Goal: Task Accomplishment & Management: Manage account settings

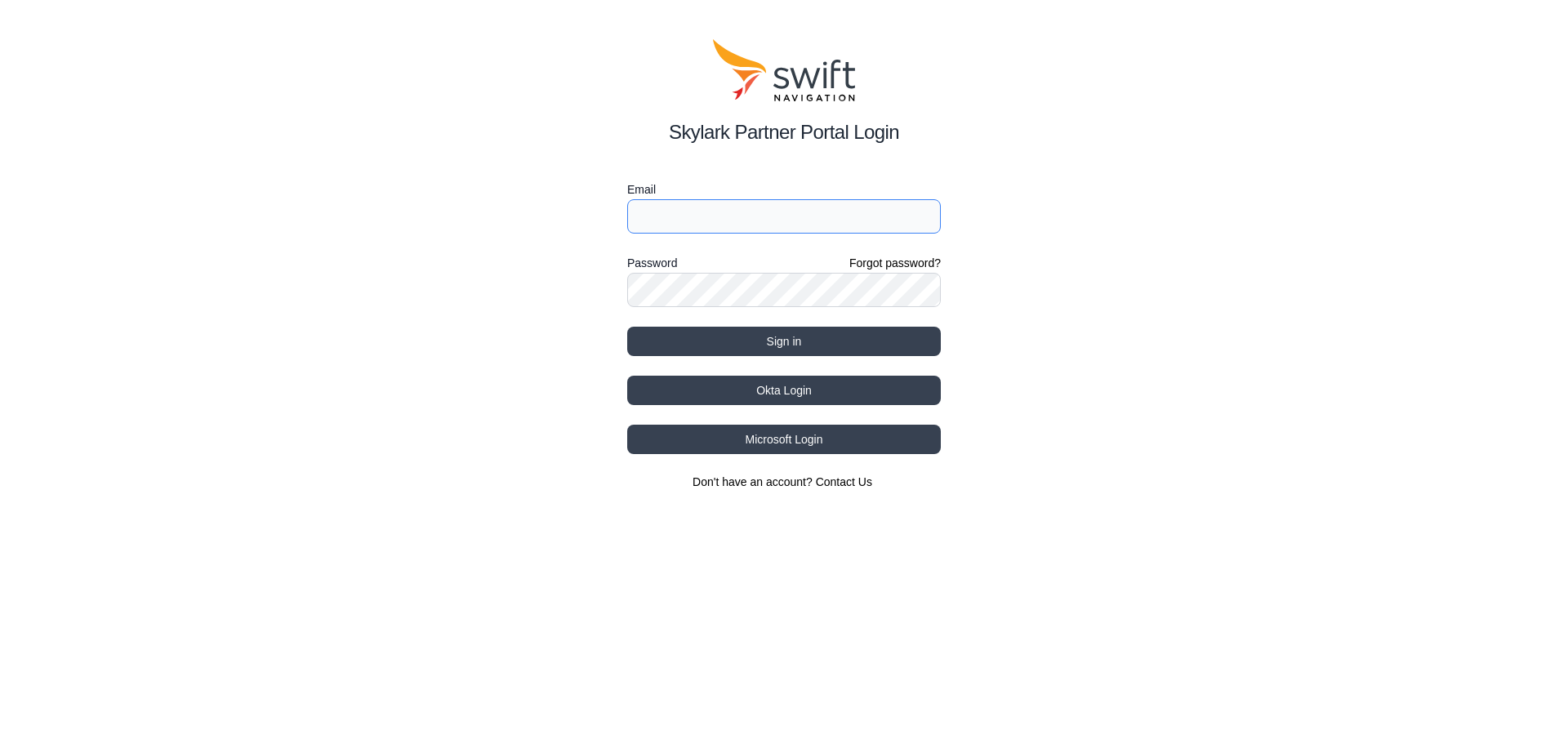
click at [697, 225] on input "Email" at bounding box center [784, 217] width 314 height 34
type input "[EMAIL_ADDRESS][DOMAIN_NAME]"
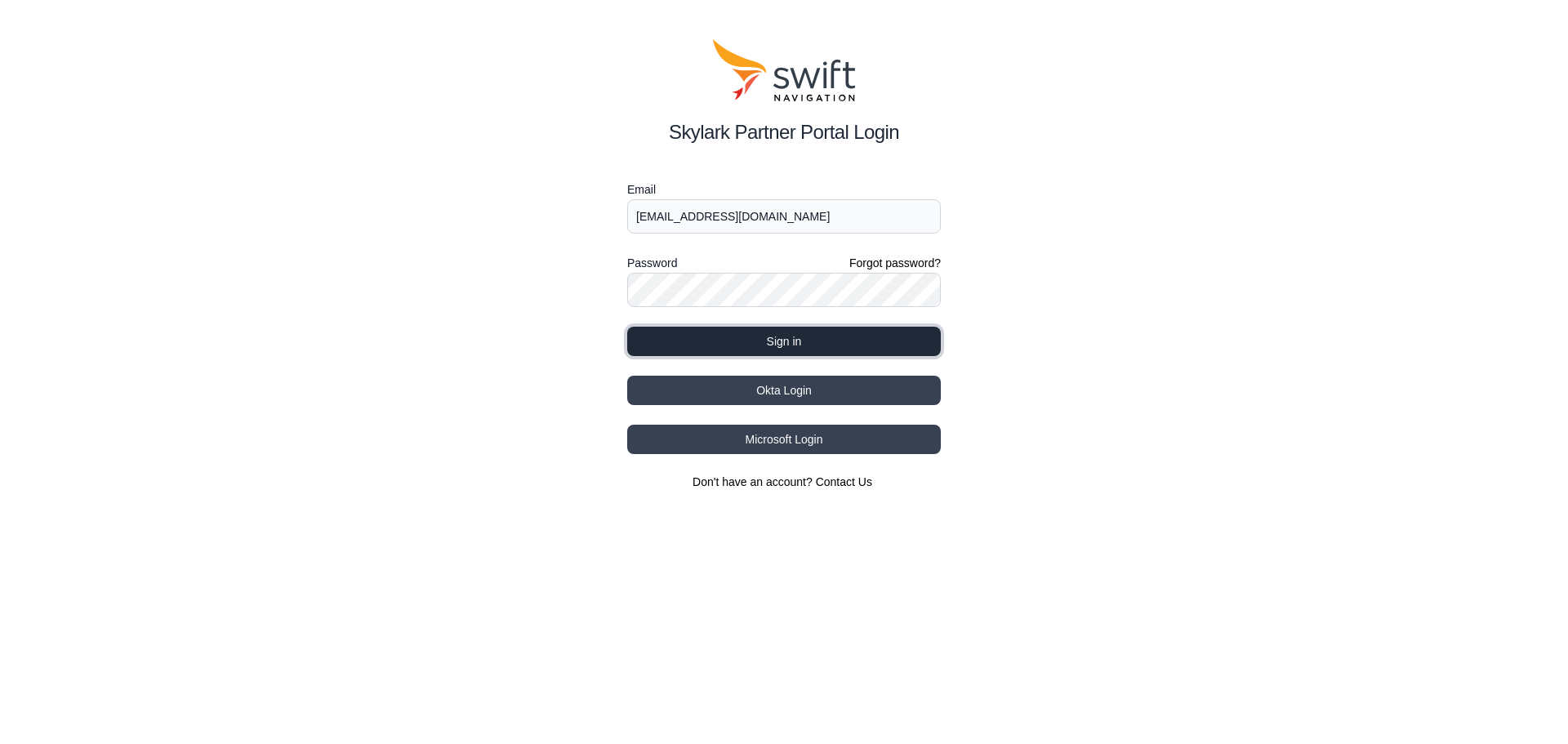
click at [765, 339] on button "Sign in" at bounding box center [784, 341] width 314 height 29
select select
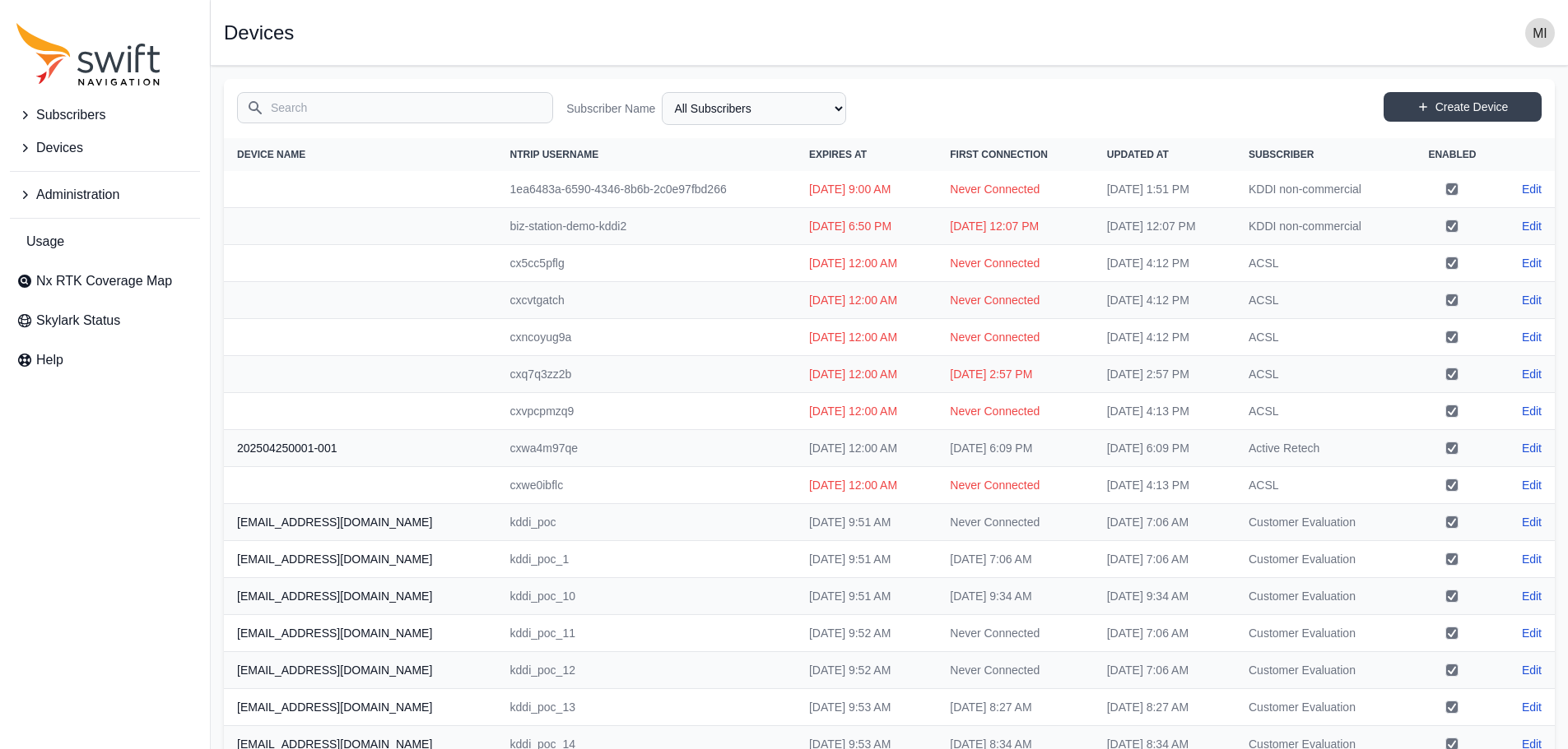
click at [82, 143] on span "Devices" at bounding box center [59, 148] width 47 height 20
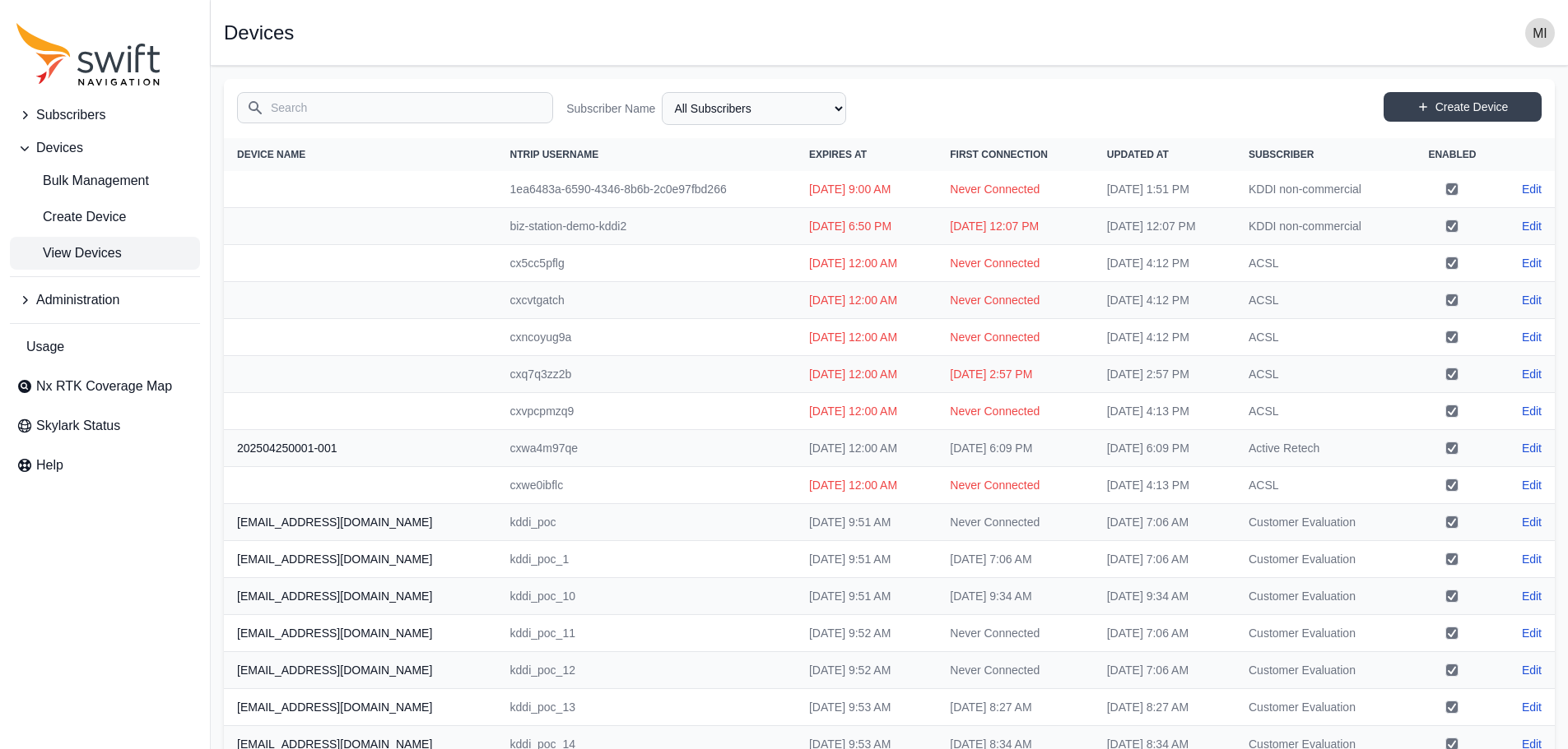
click at [82, 146] on span "Devices" at bounding box center [59, 148] width 47 height 20
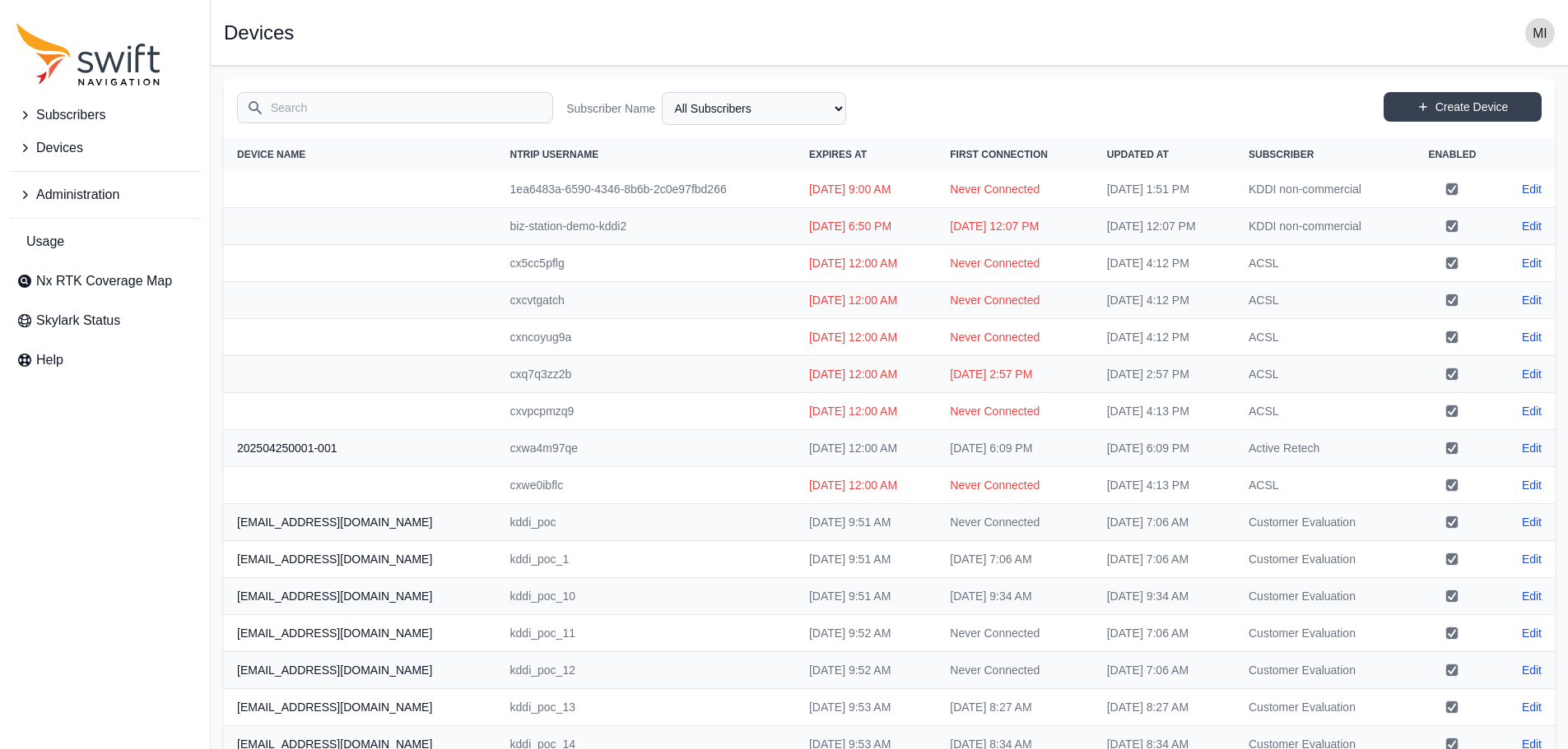
click at [82, 146] on span "Devices" at bounding box center [59, 148] width 47 height 20
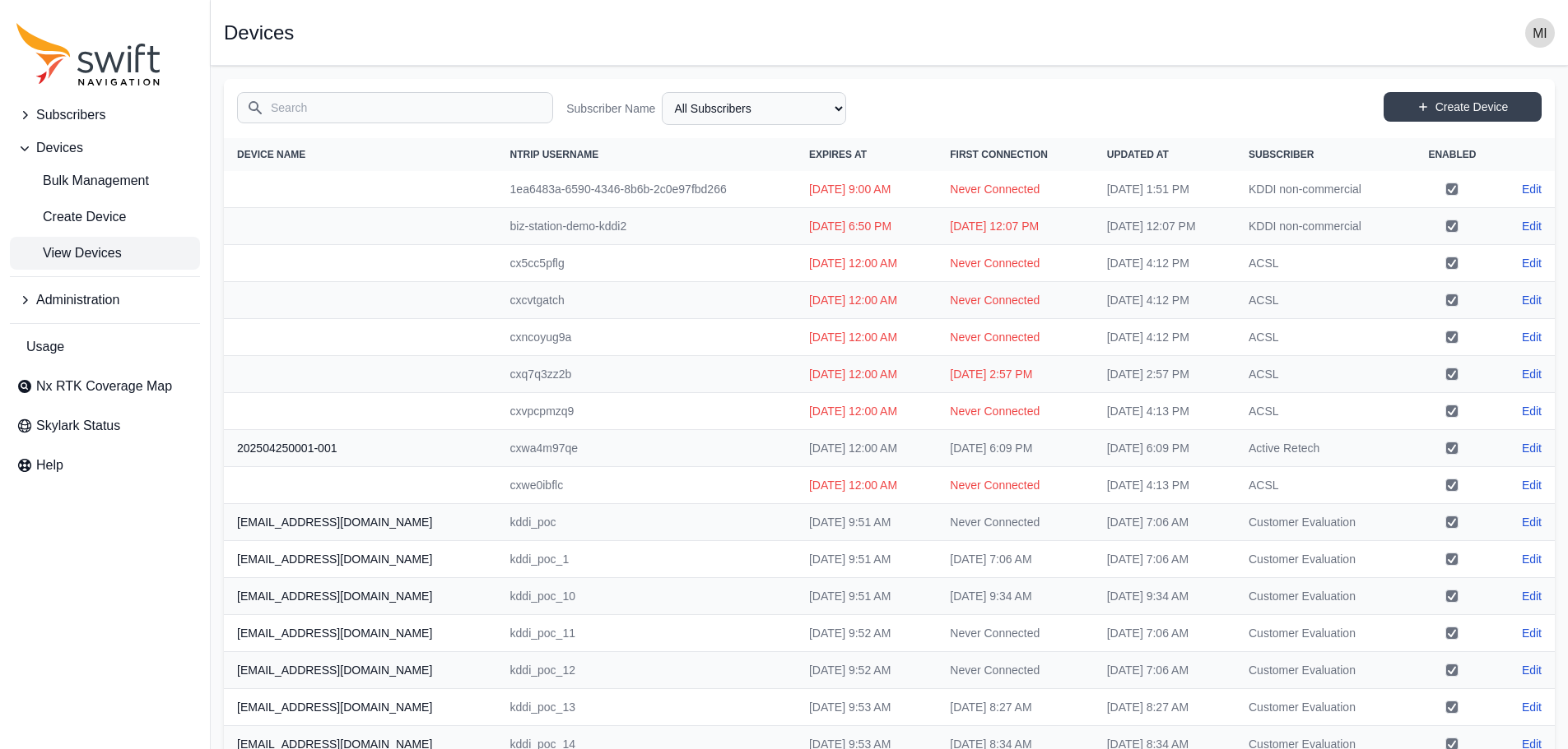
click at [82, 146] on span "Devices" at bounding box center [59, 148] width 47 height 20
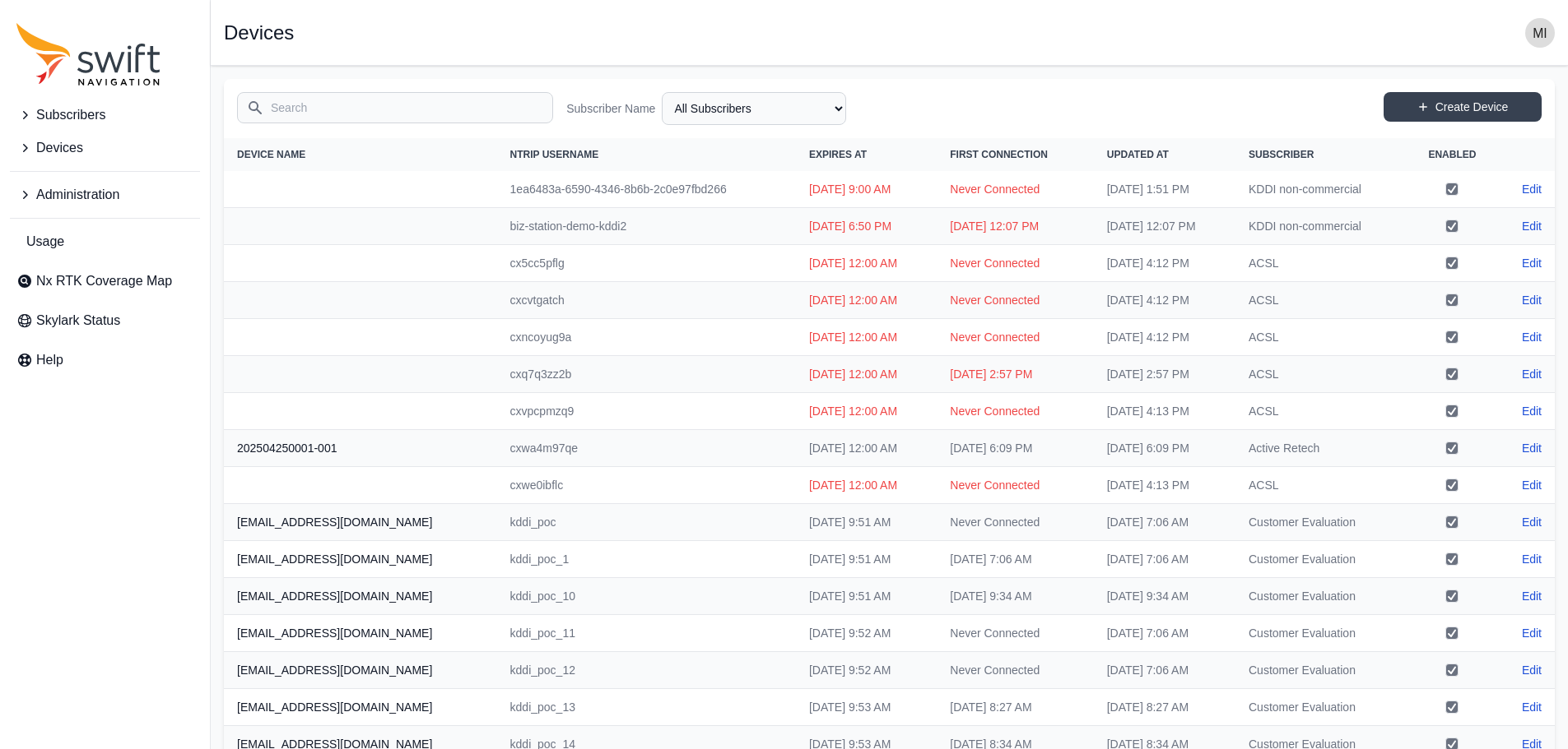
click at [68, 150] on span "Devices" at bounding box center [59, 148] width 47 height 20
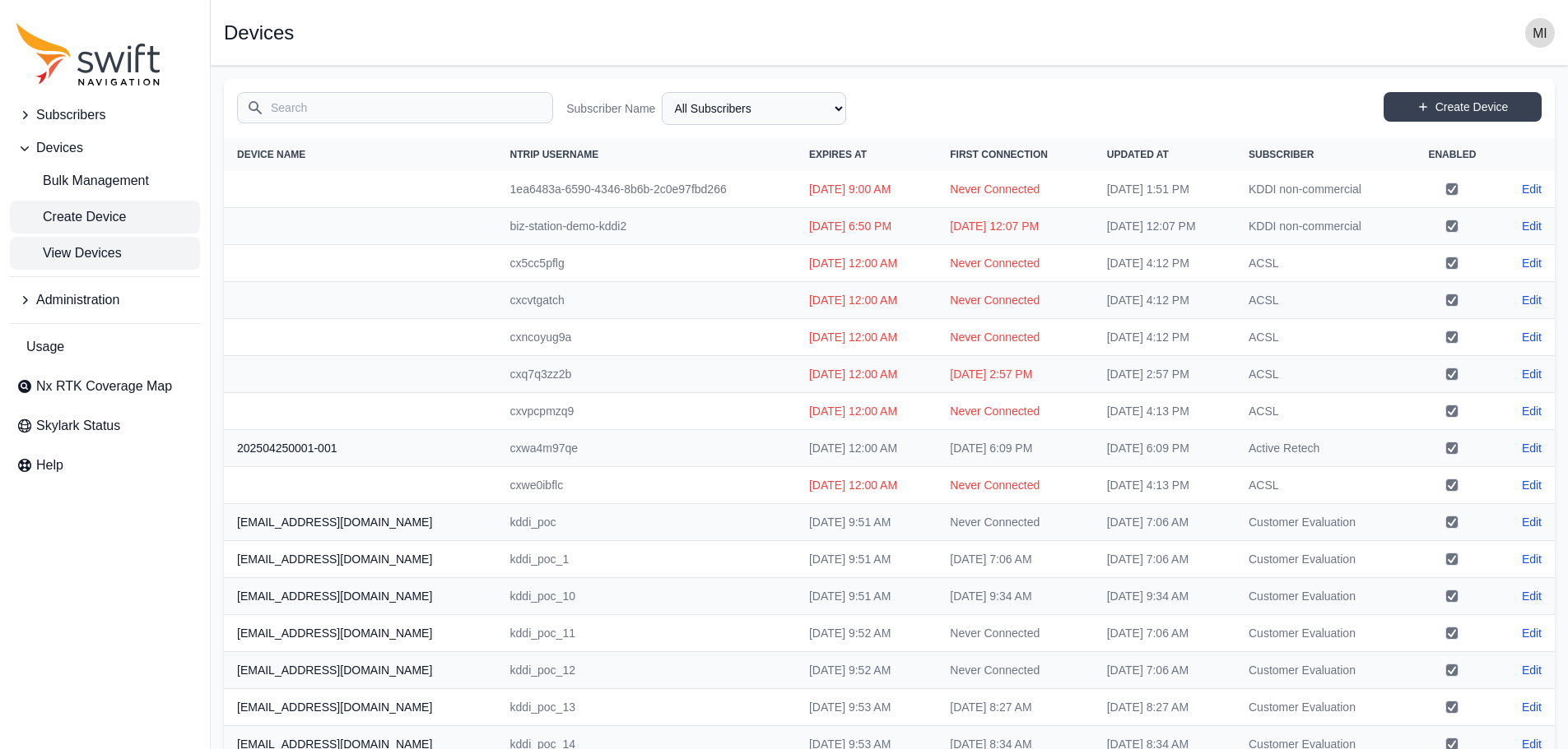
click at [126, 224] on span "Create Device" at bounding box center [71, 216] width 109 height 20
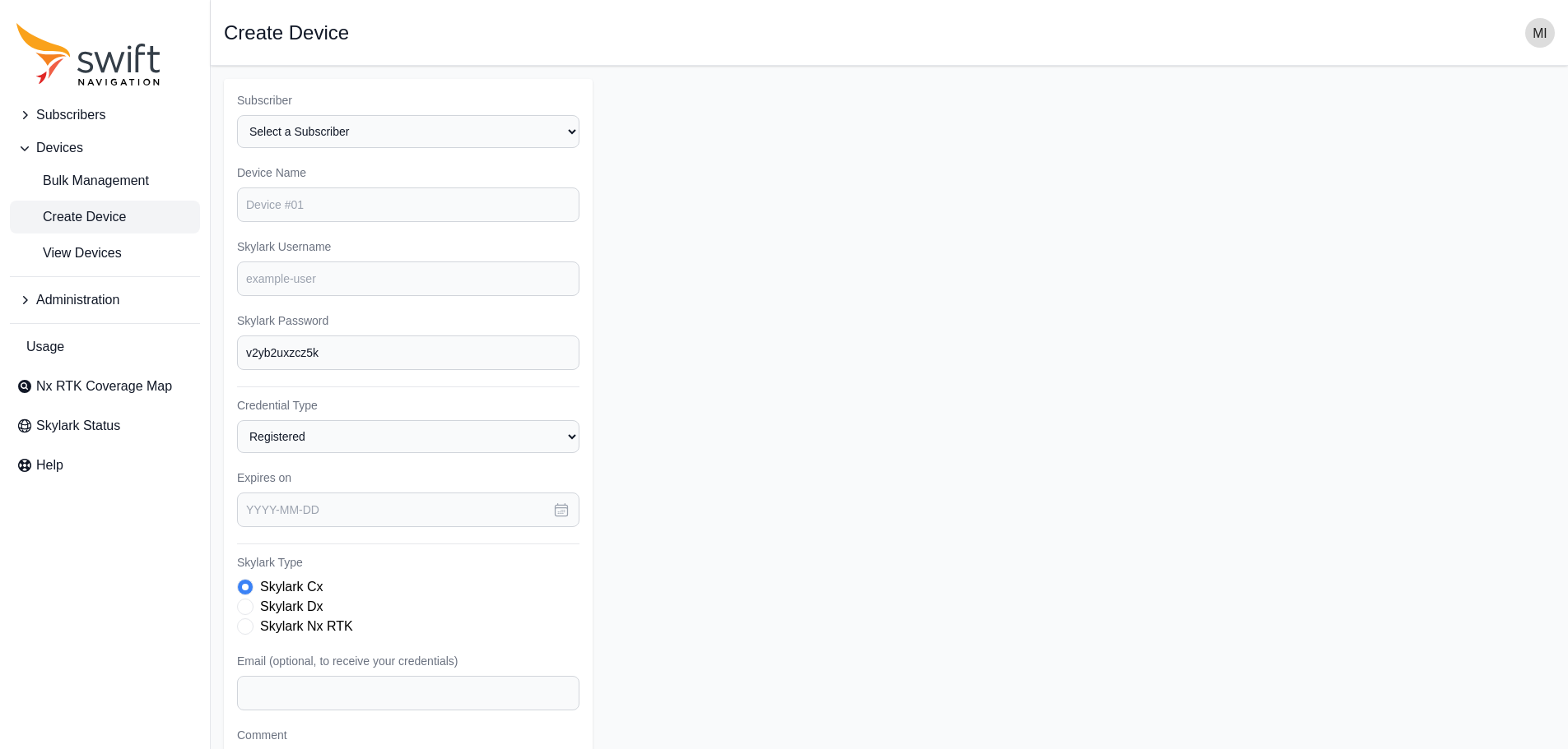
click at [37, 140] on span "Devices" at bounding box center [59, 148] width 47 height 20
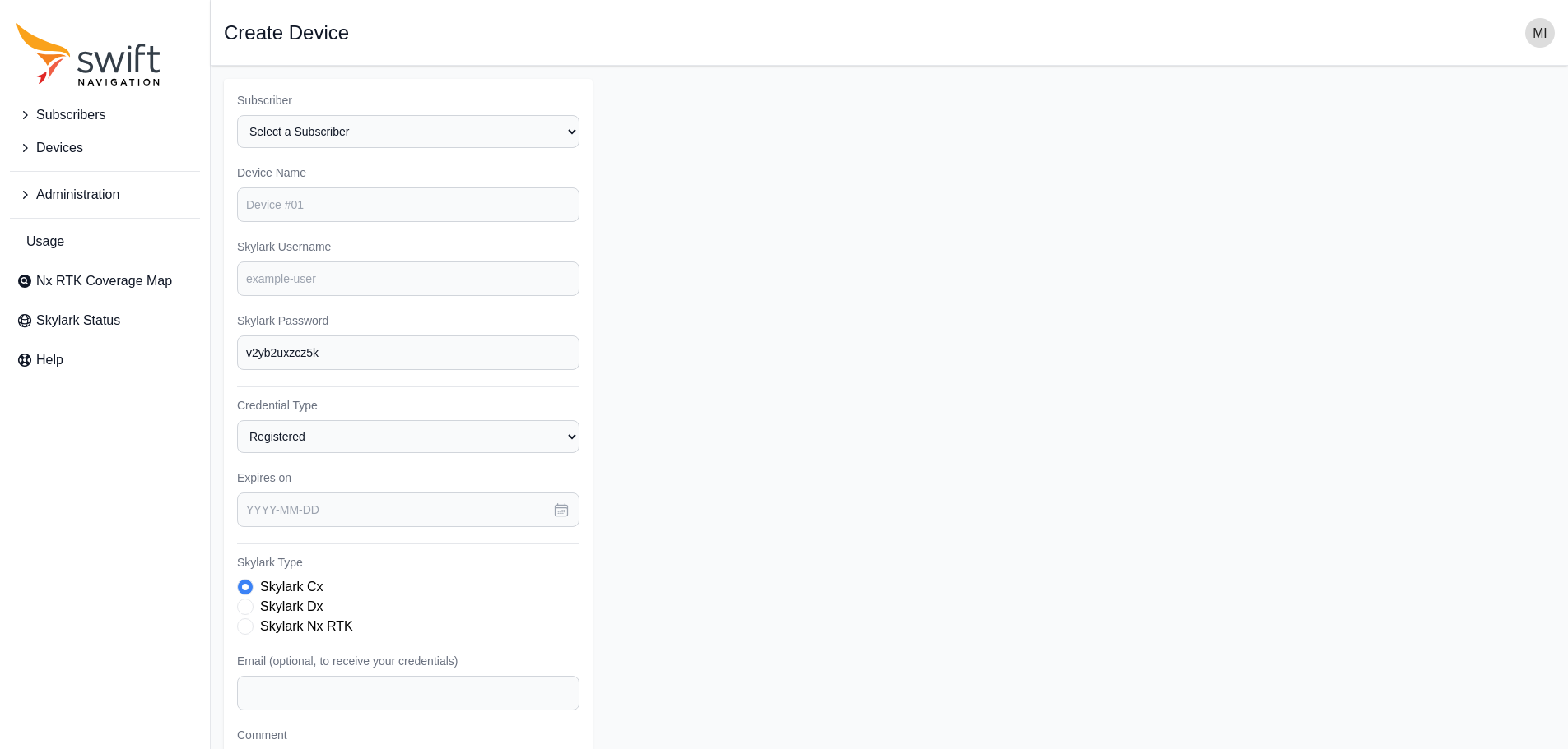
click at [79, 121] on span "Subscribers" at bounding box center [71, 115] width 69 height 20
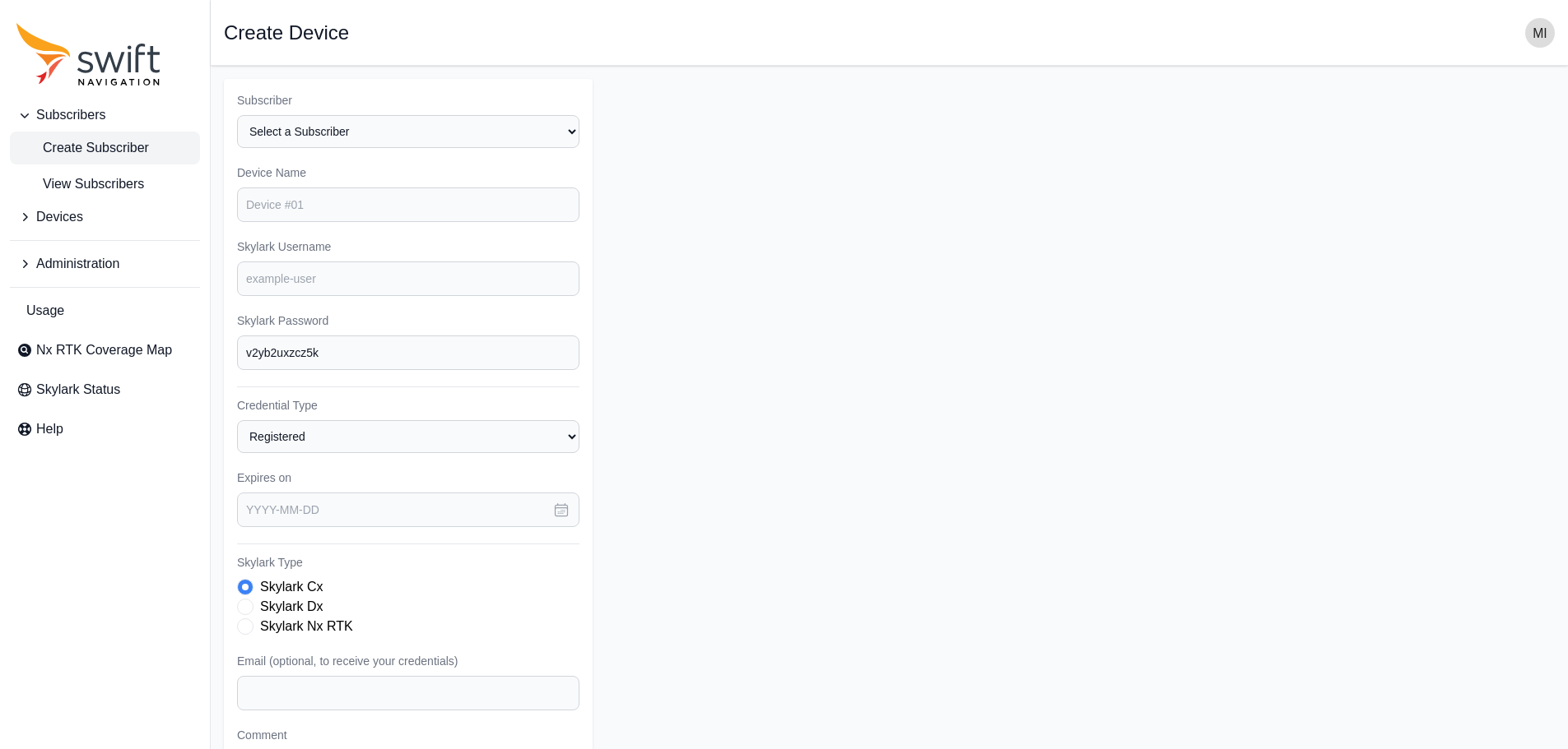
click at [84, 147] on span "Create Subscriber" at bounding box center [82, 148] width 132 height 20
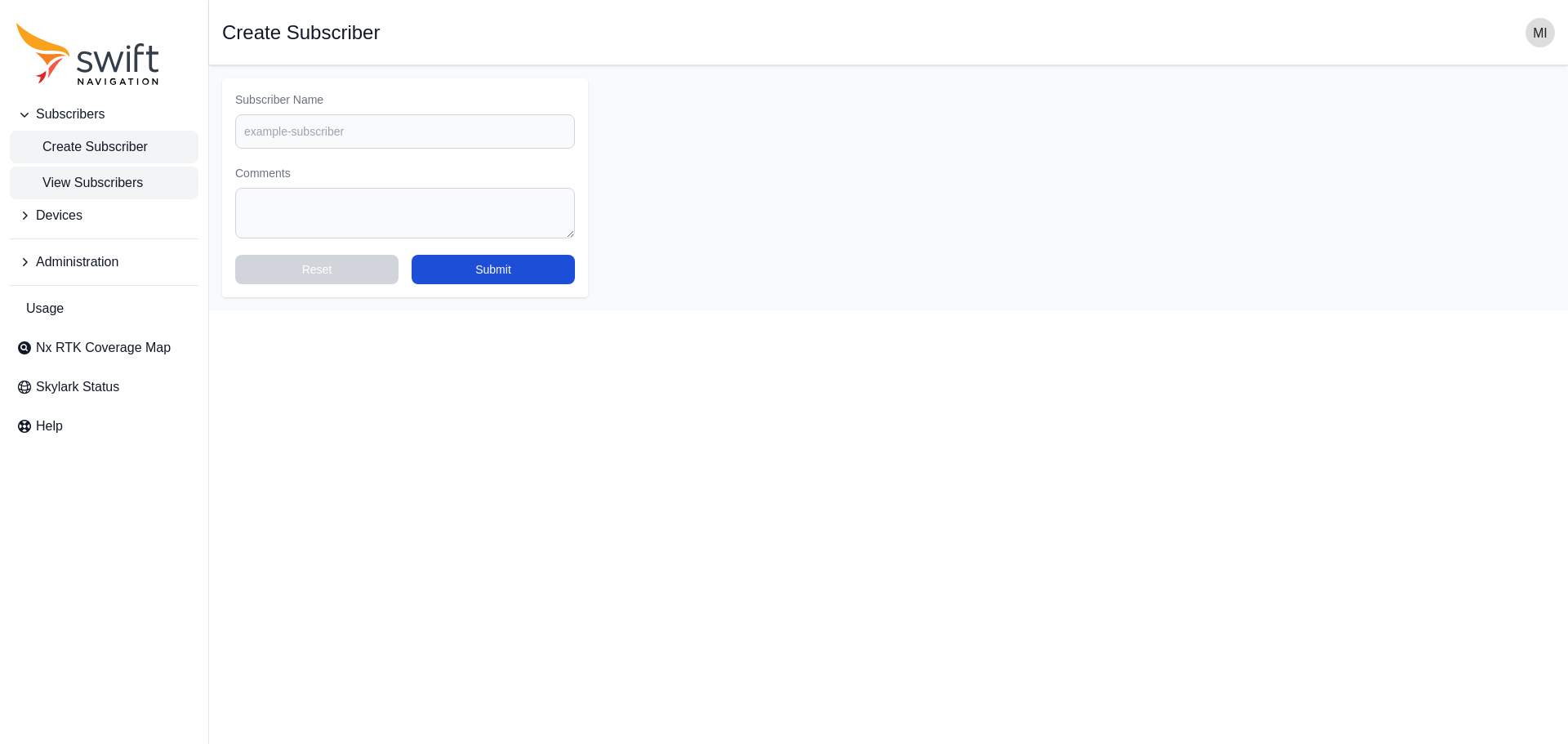
click at [89, 184] on span "View Subscribers" at bounding box center [79, 183] width 126 height 20
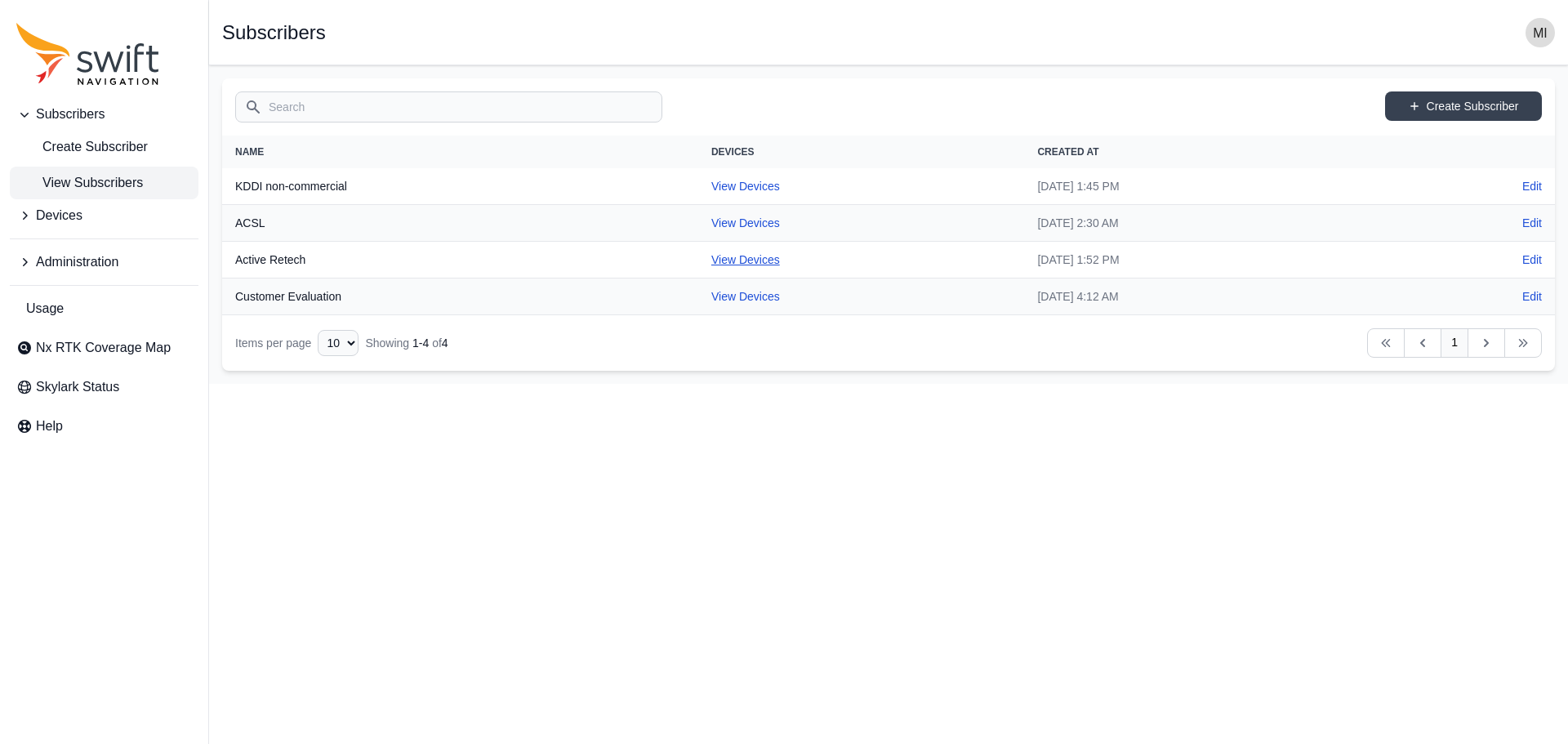
click at [711, 258] on link "View Devices" at bounding box center [745, 260] width 68 height 13
select select "927c0249-3ed5-439f-af73-554faa84f878"
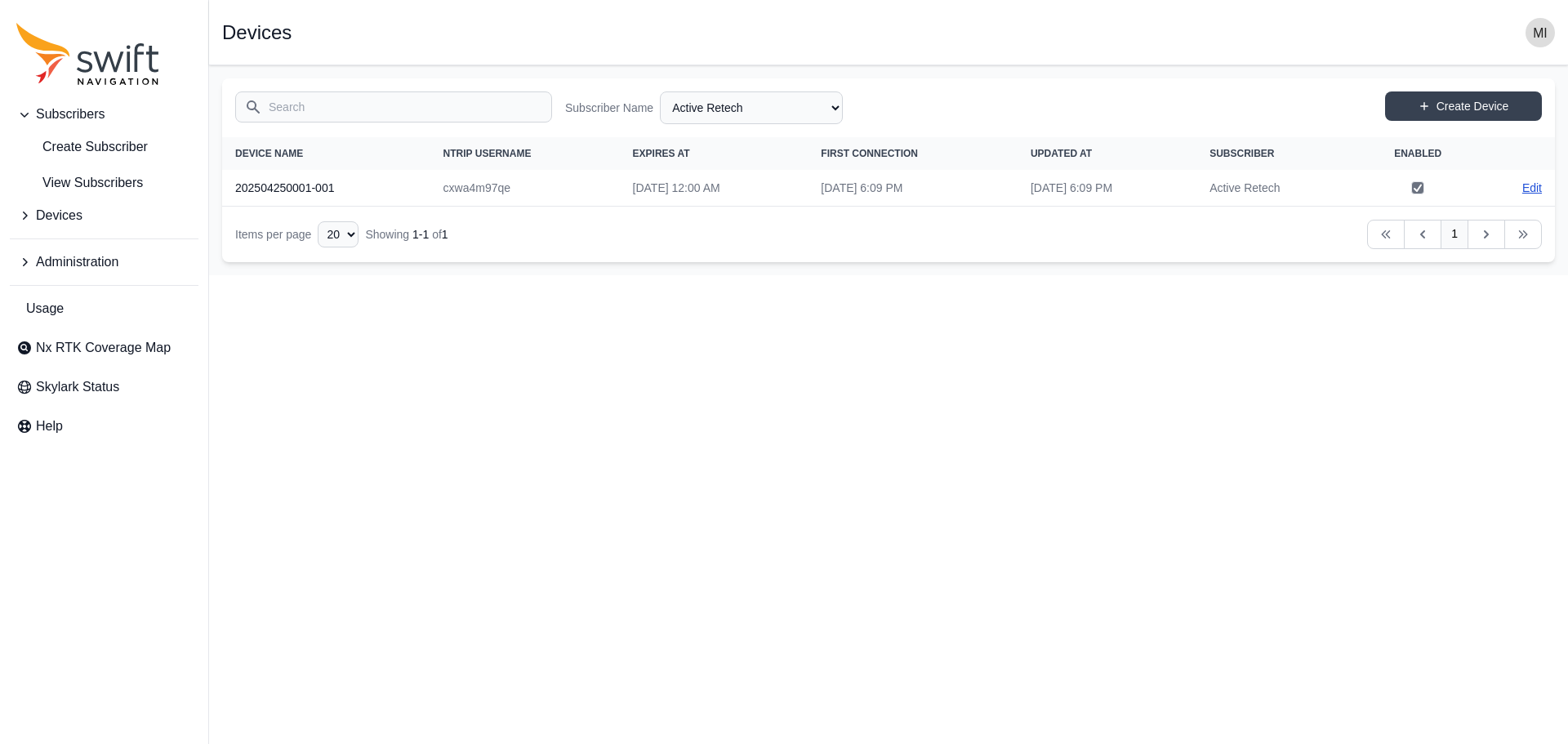
click at [1540, 189] on link "Edit" at bounding box center [1532, 187] width 20 height 16
select select "927c0249-3ed5-439f-af73-554faa84f878"
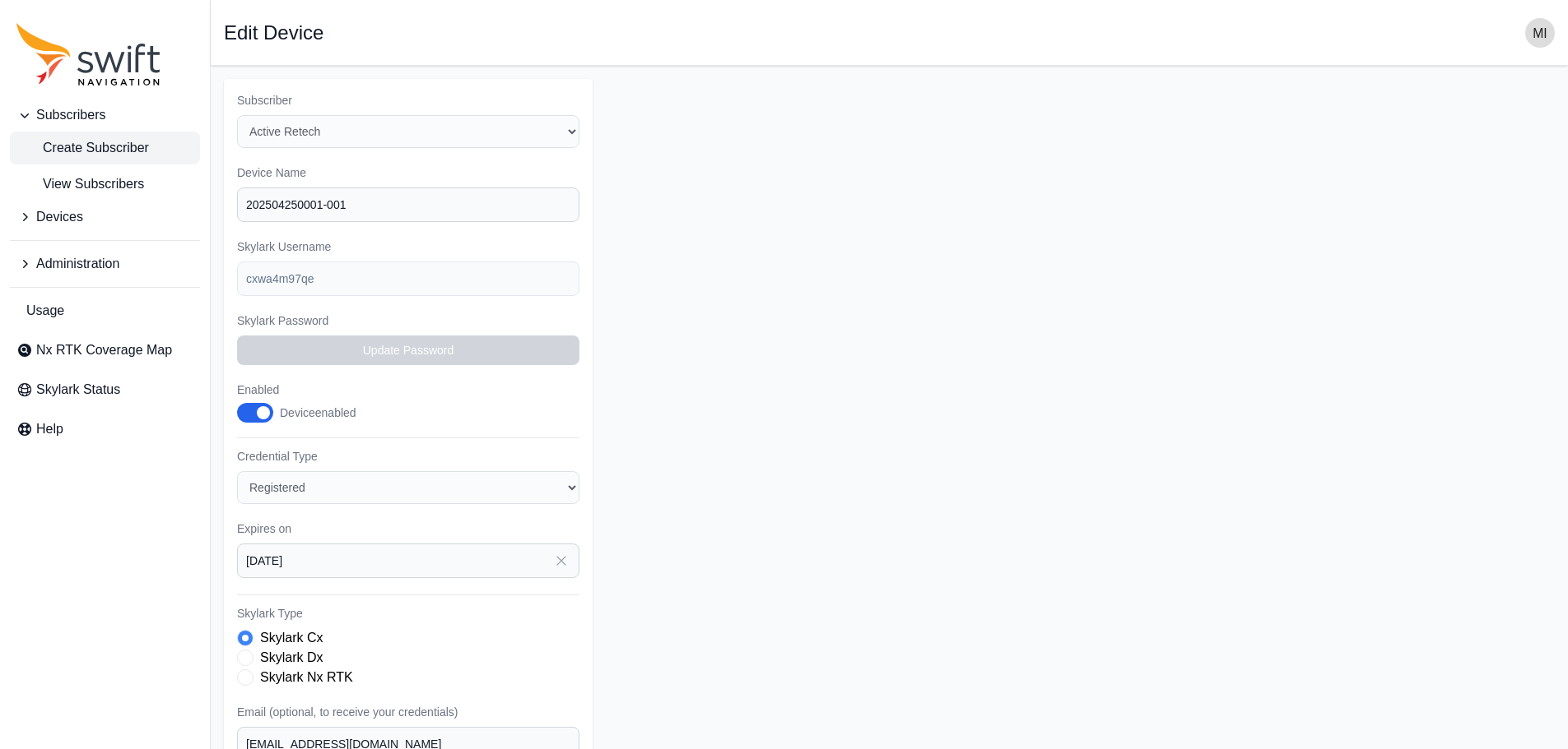
click at [87, 143] on span "Create Subscriber" at bounding box center [82, 148] width 132 height 20
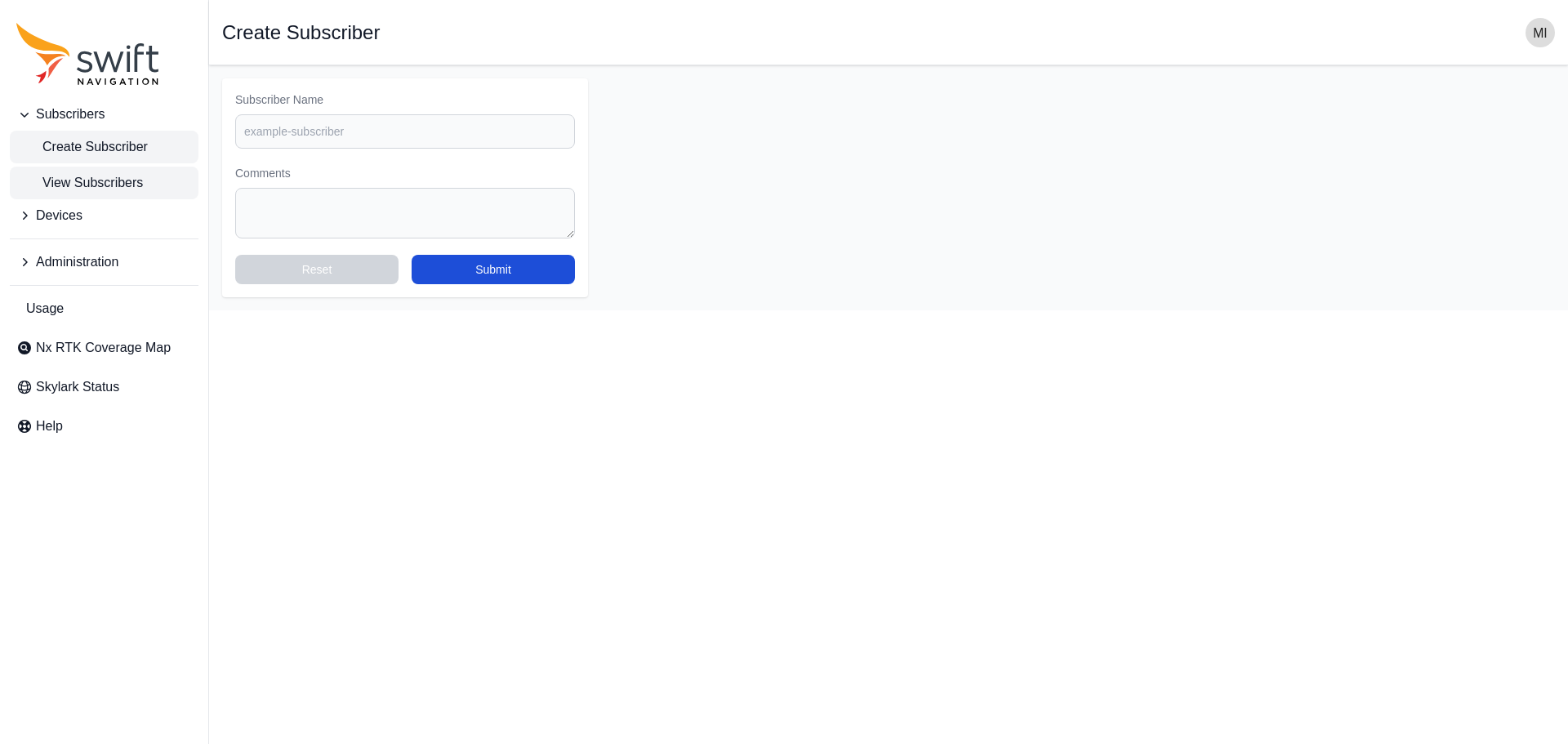
click at [82, 171] on link "View Subscribers" at bounding box center [104, 183] width 188 height 32
